Goal: Task Accomplishment & Management: Use online tool/utility

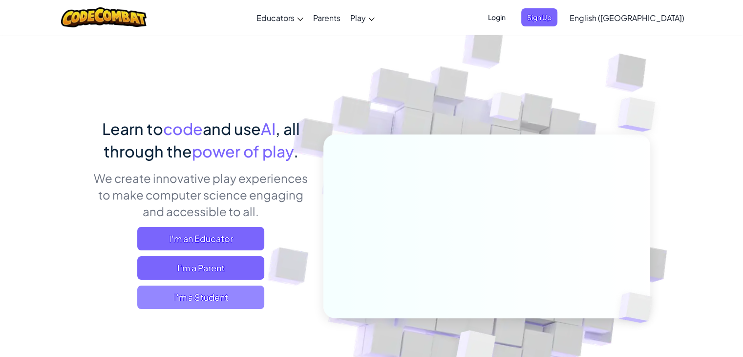
click at [223, 308] on span "I'm a Student" at bounding box center [200, 296] width 127 height 23
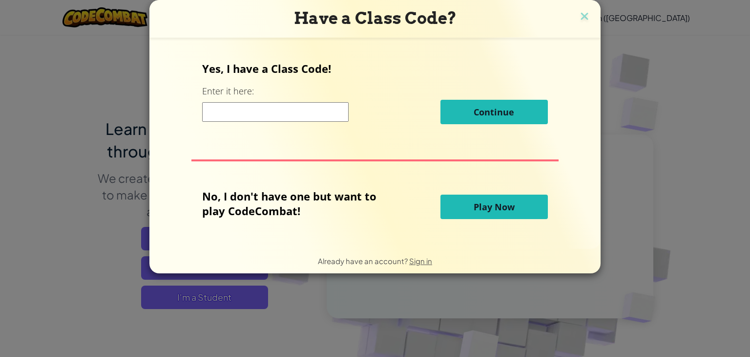
click at [506, 208] on span "Play Now" at bounding box center [494, 207] width 41 height 12
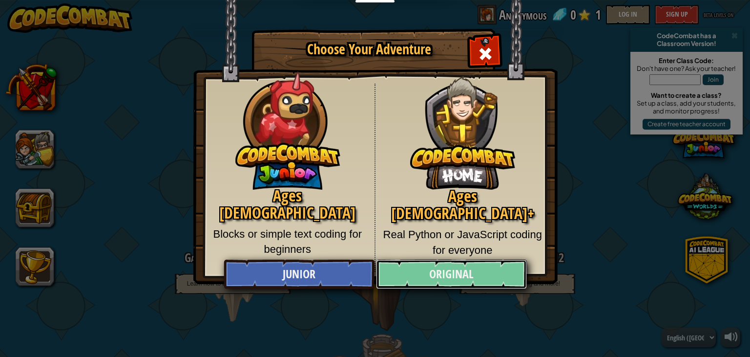
click at [420, 276] on link "Original" at bounding box center [451, 273] width 150 height 29
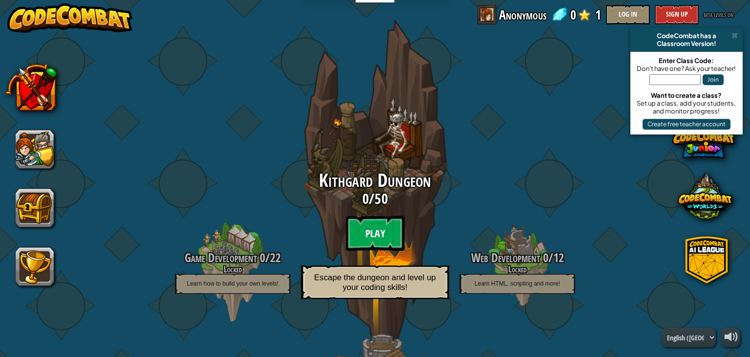
click at [369, 234] on btn "Play" at bounding box center [375, 232] width 59 height 35
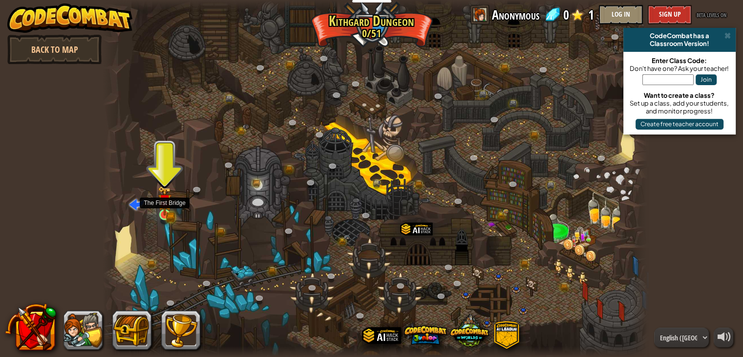
click at [166, 208] on img at bounding box center [165, 201] width 14 height 30
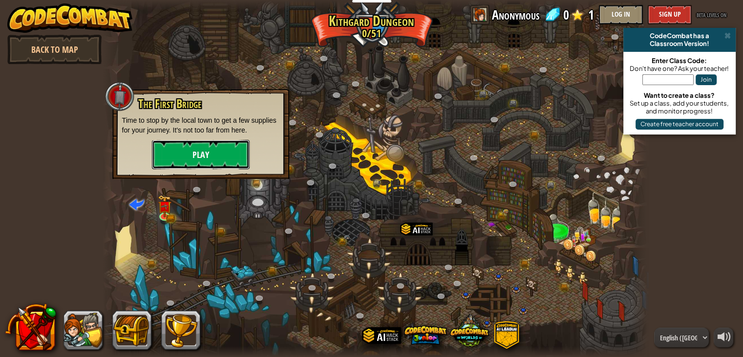
click at [178, 141] on button "Play" at bounding box center [201, 154] width 98 height 29
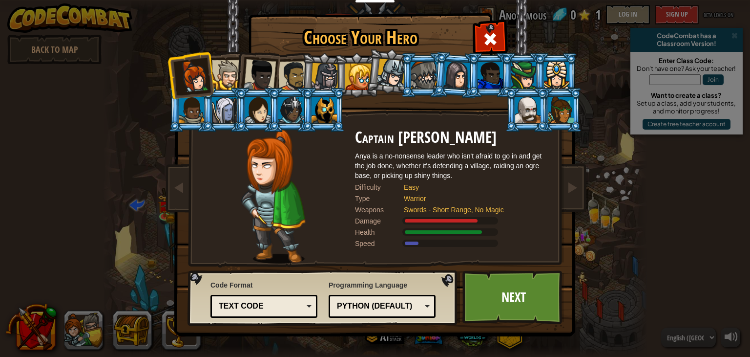
click at [427, 303] on div "Python (Default)" at bounding box center [382, 305] width 94 height 15
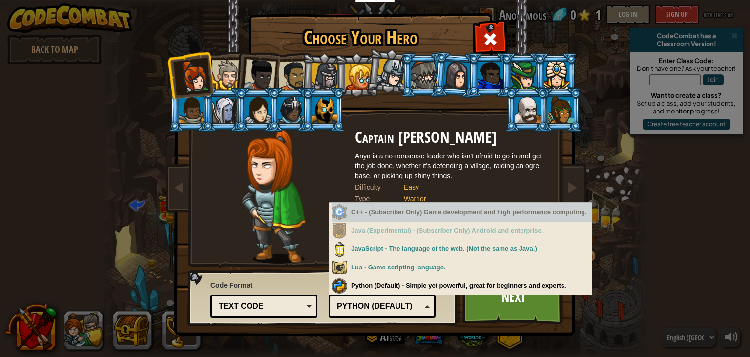
click at [415, 210] on div "C++ - (Subscriber Only) Game development and high performance computing." at bounding box center [462, 212] width 260 height 19
click at [458, 206] on div "C++ - (Subscriber Only) Game development and high performance computing." at bounding box center [462, 212] width 260 height 19
